Goal: Task Accomplishment & Management: Complete application form

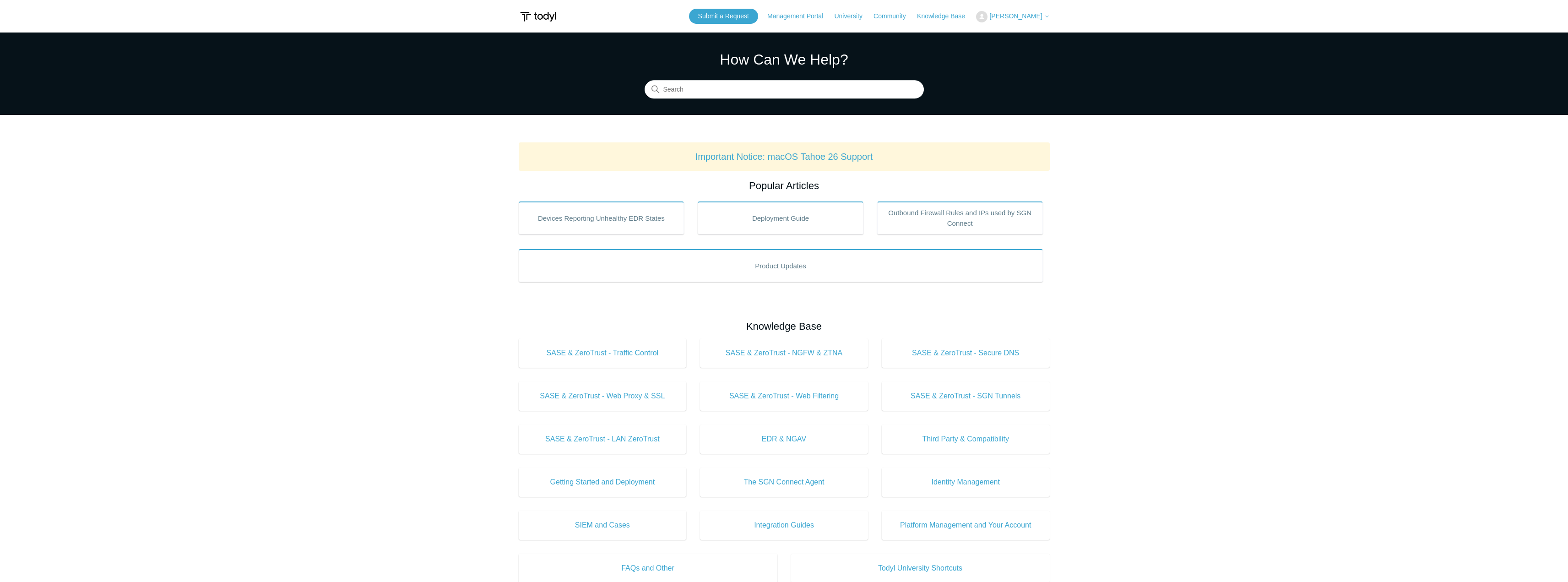
click at [785, 24] on header "Submit a Request Management Portal University Community Knowledge Base [PERSON_…" at bounding box center [784, 16] width 531 height 32
click at [738, 12] on link "Submit a Request" at bounding box center [724, 16] width 69 height 15
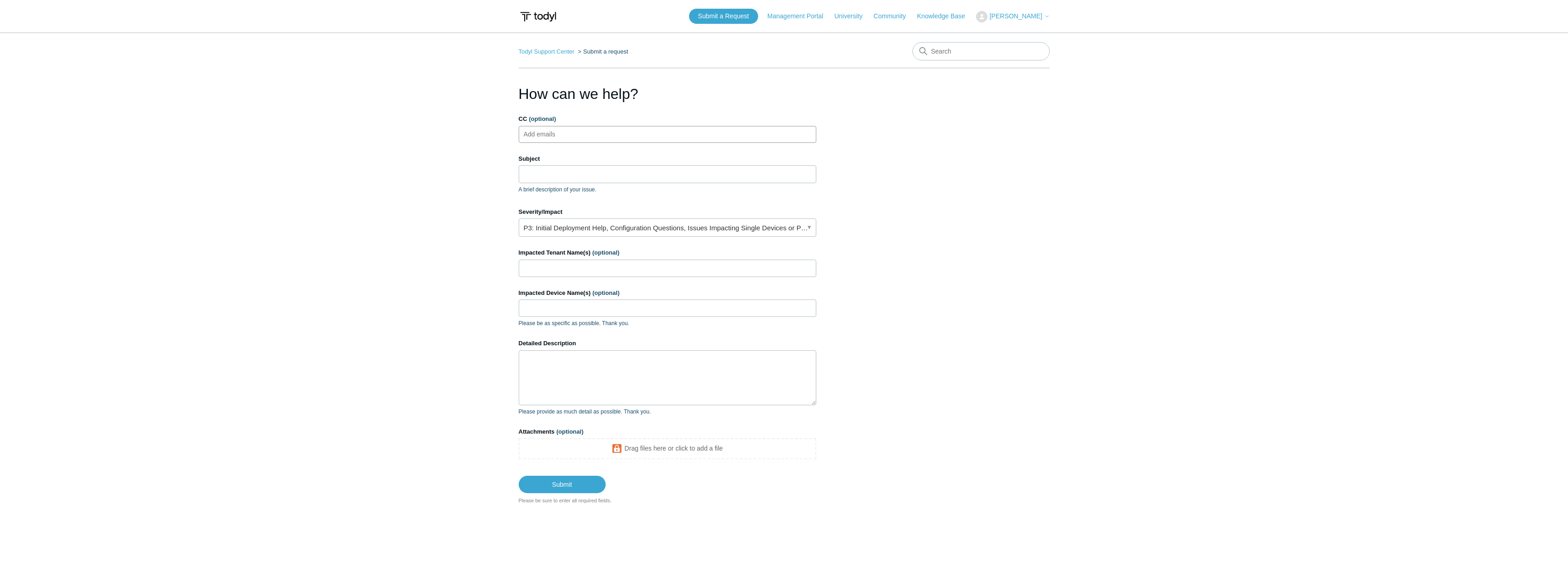
click at [583, 127] on ul "Add emails" at bounding box center [667, 135] width 298 height 17
click at [569, 177] on input "Subject" at bounding box center [667, 174] width 298 height 18
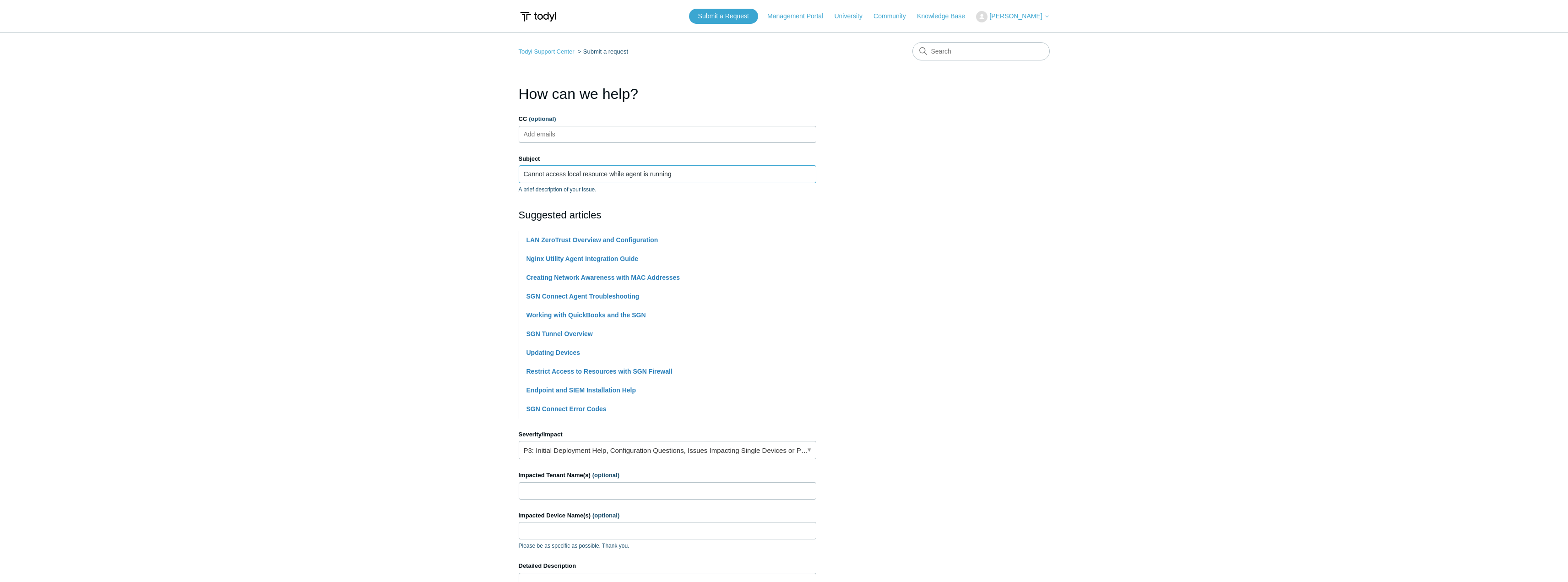
type input "Cannot access local resource while agent is running"
click at [614, 454] on link "P3: Initial Deployment Help, Configuration Questions, Issues Impacting Single D…" at bounding box center [667, 450] width 298 height 18
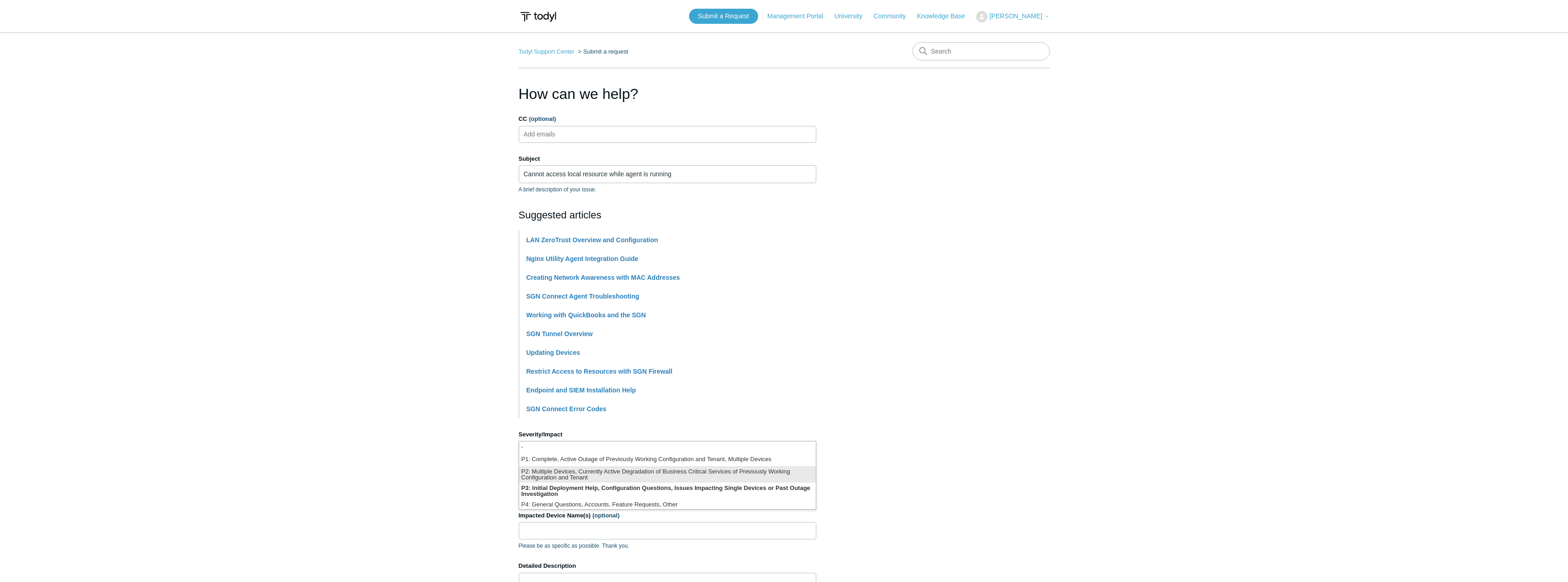
click at [625, 478] on li "P2: Multiple Devices, Currently Active Degradation of Business Critical Service…" at bounding box center [667, 474] width 296 height 16
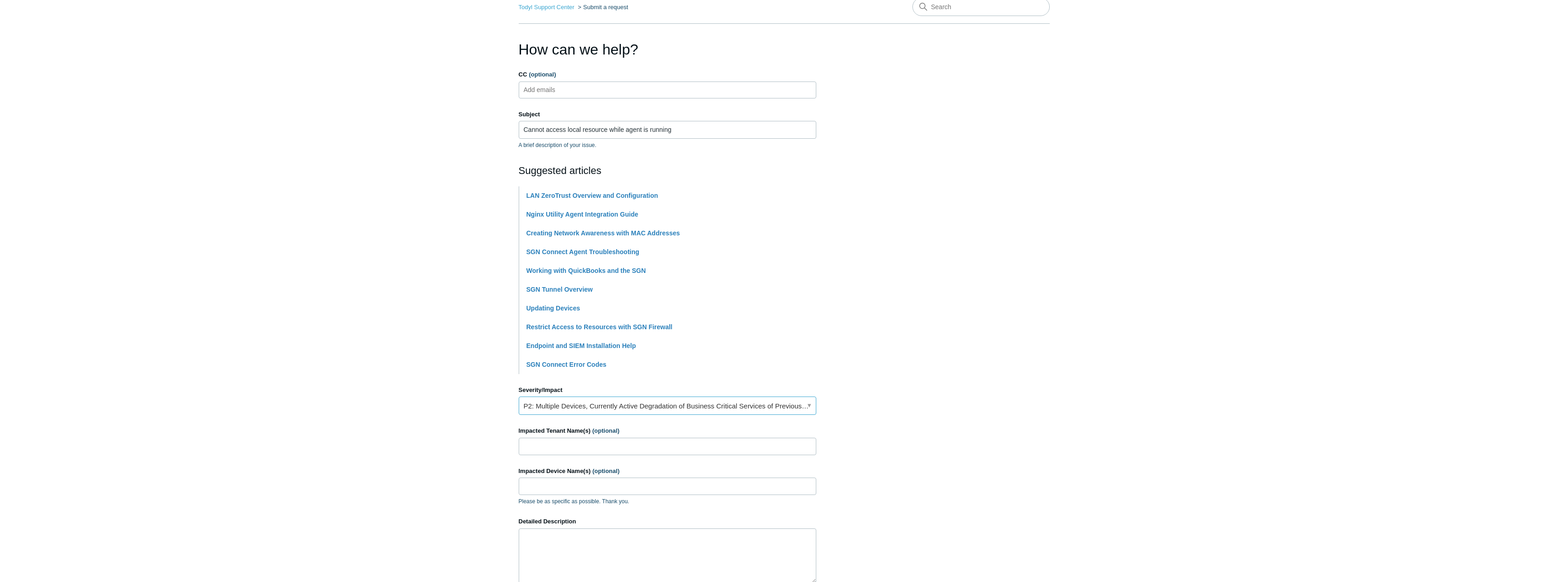
scroll to position [46, 0]
click at [603, 438] on input "Impacted Tenant Name(s) (optional)" at bounding box center [667, 445] width 298 height 18
type input "Distinctive Kitchens"
drag, startPoint x: 145, startPoint y: 376, endPoint x: 404, endPoint y: 497, distance: 285.9
click at [145, 376] on main "Todyl Support Center Submit a request How can we help? CC (optional) Add emails…" at bounding box center [784, 334] width 1568 height 695
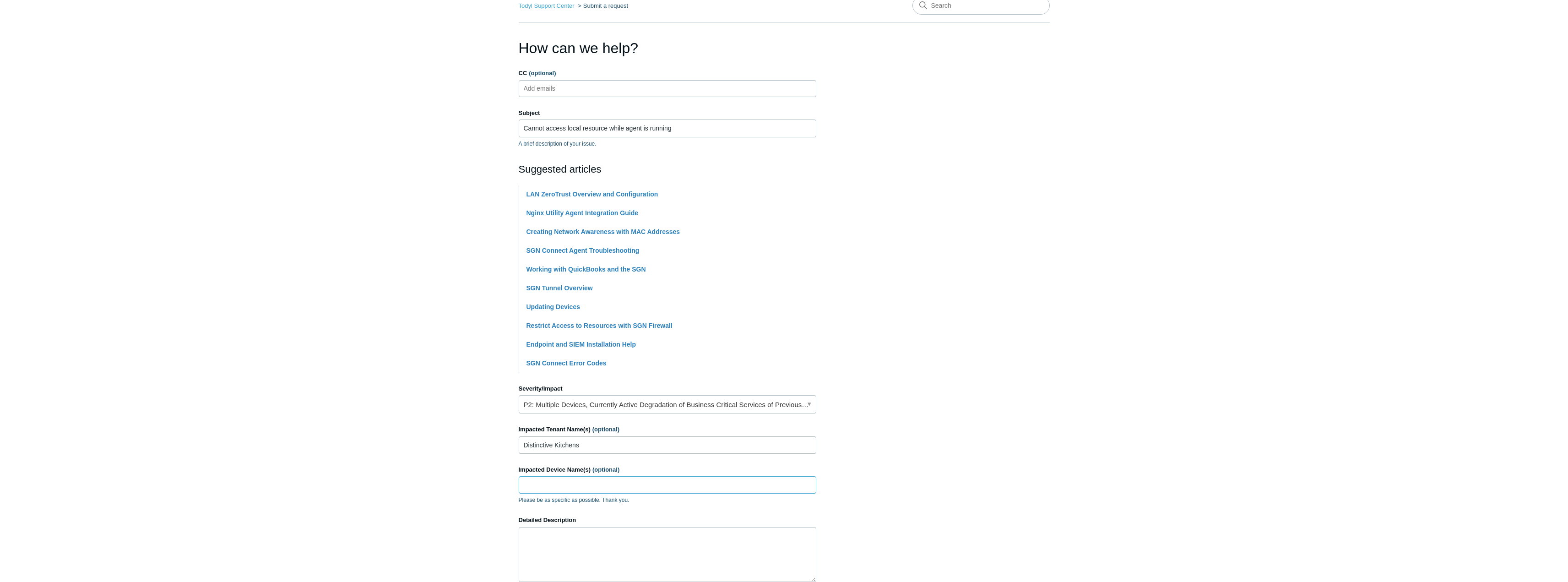
click at [525, 487] on input "Impacted Device Name(s) (optional)" at bounding box center [667, 485] width 298 height 18
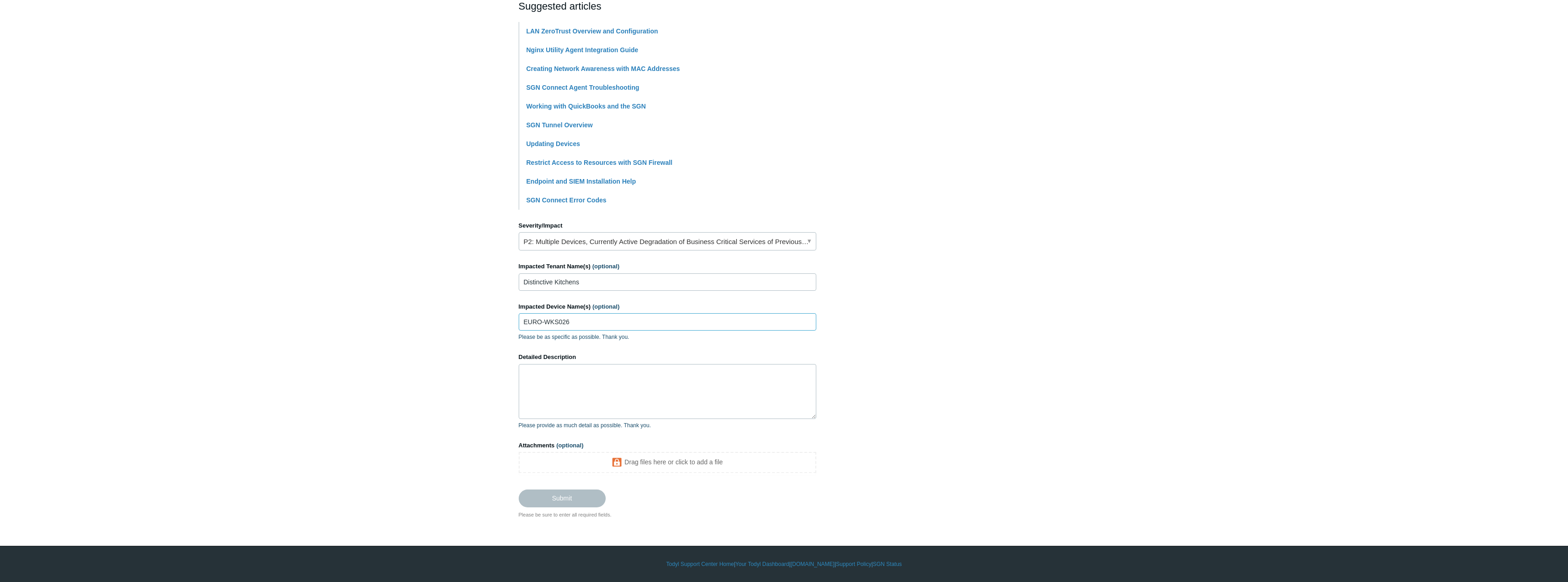
type input "EURO-WKS026"
click at [578, 380] on textarea "Detailed Description" at bounding box center [667, 391] width 298 height 55
paste textarea "Aa!15140381982"
type textarea "Aa!15140381982"
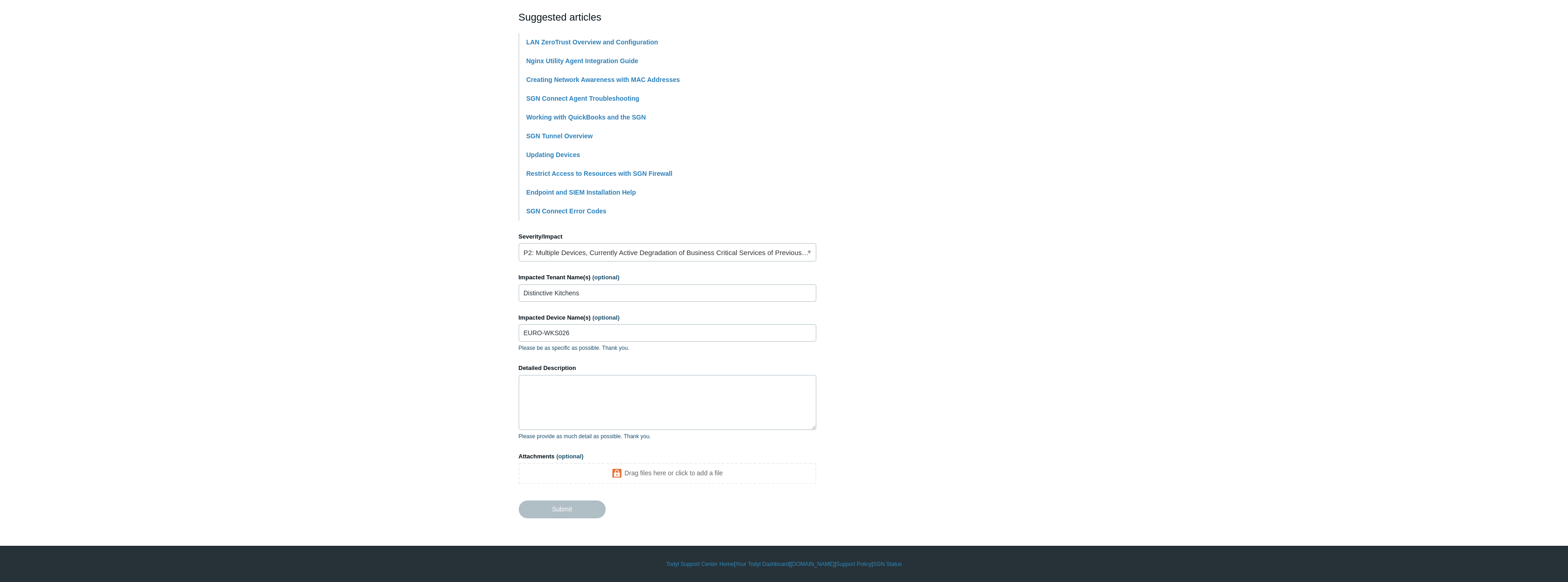
click at [138, 359] on main "Todyl Support Center Submit a request How can we help? CC (optional) Add emails…" at bounding box center [784, 176] width 1568 height 684
click at [544, 396] on textarea "Detailed Description" at bounding box center [667, 402] width 298 height 55
type textarea "Cannot access local devices on the network with todyl agent running. This was w…"
click at [572, 508] on input "Submit" at bounding box center [562, 510] width 87 height 18
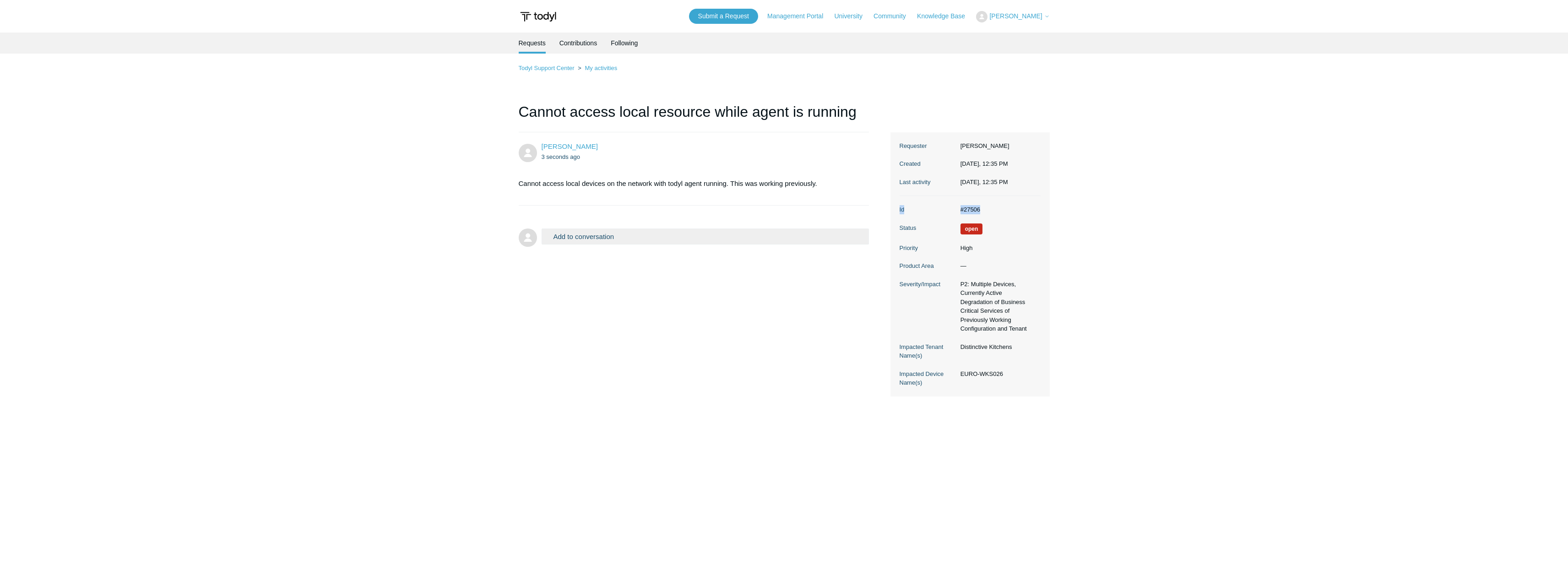
drag, startPoint x: 898, startPoint y: 208, endPoint x: 991, endPoint y: 209, distance: 93.0
click at [991, 209] on section "Ticket details Requester [PERSON_NAME] Created [DATE], 12:35 PM Last activity […" at bounding box center [970, 264] width 159 height 264
copy dl "Id #27506"
